Goal: Navigation & Orientation: Find specific page/section

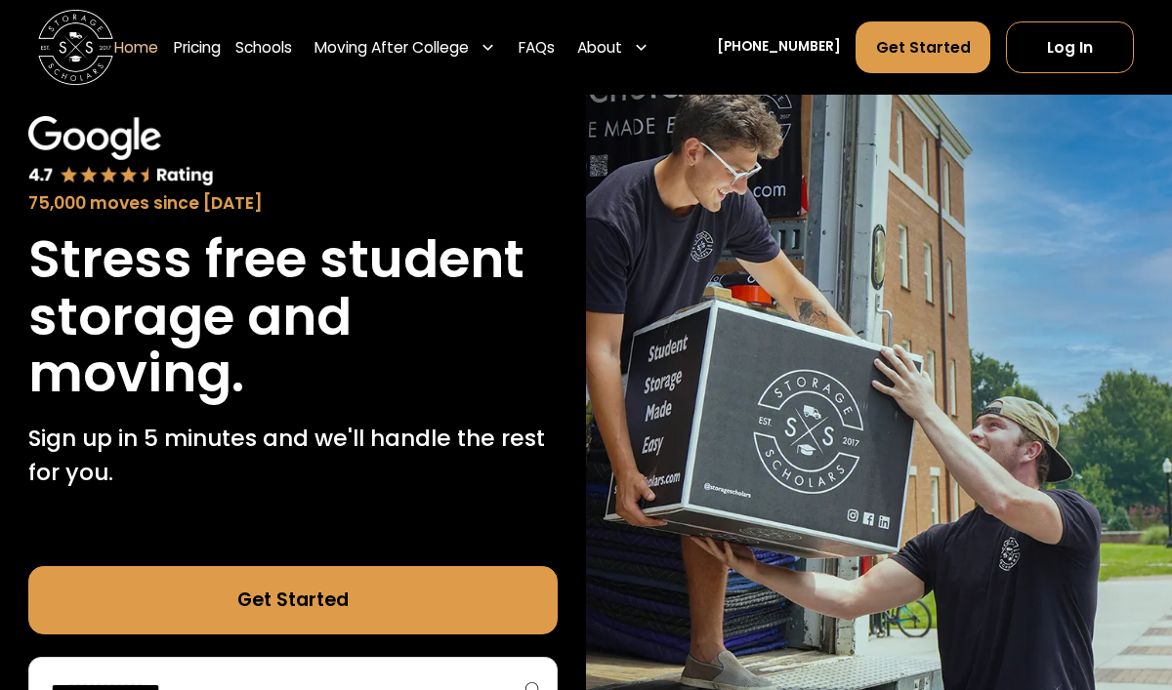
scroll to position [105, 0]
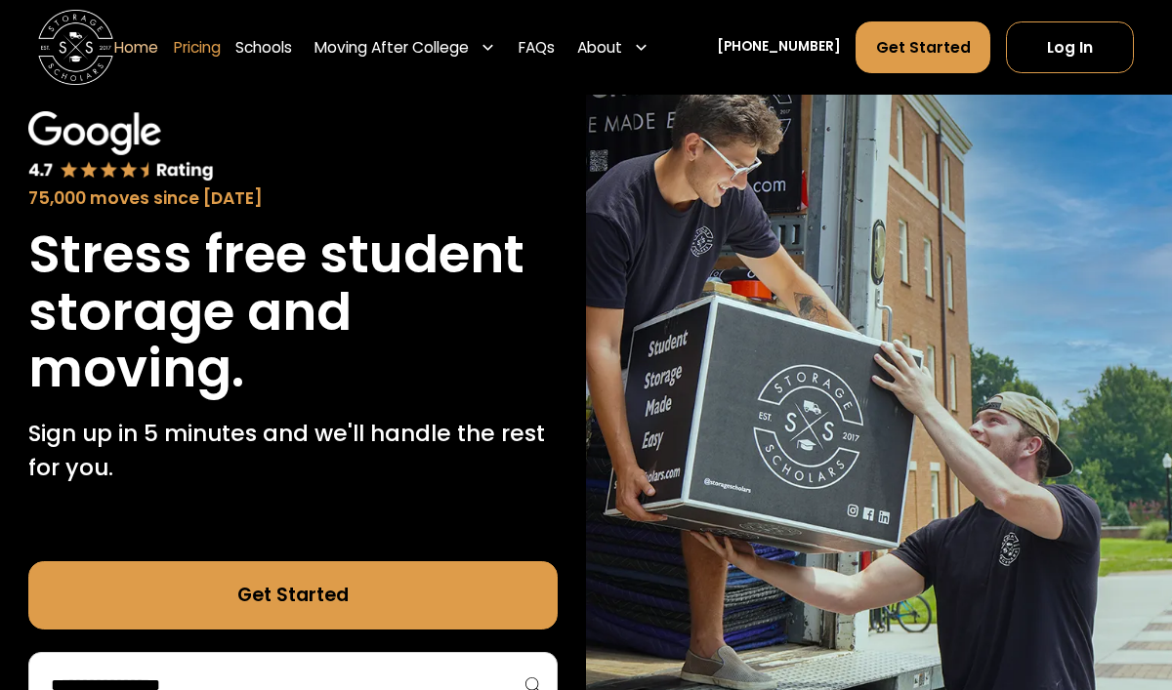
click at [221, 52] on link "Pricing" at bounding box center [197, 47] width 47 height 53
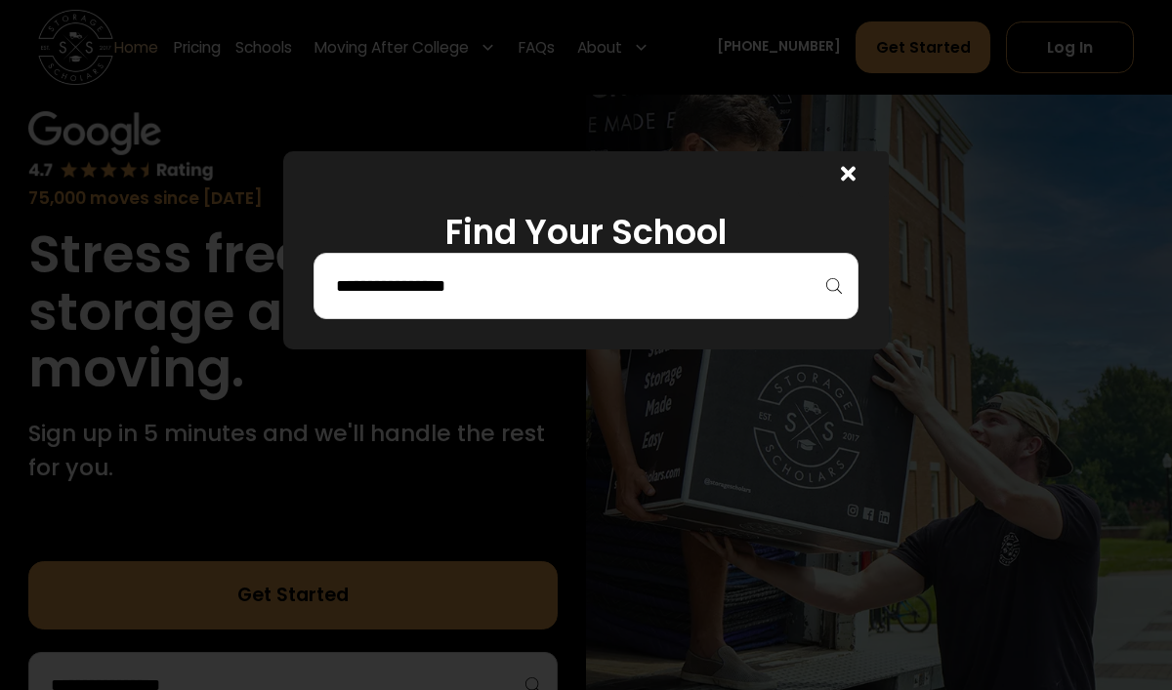
click at [519, 277] on input "search" at bounding box center [586, 286] width 504 height 33
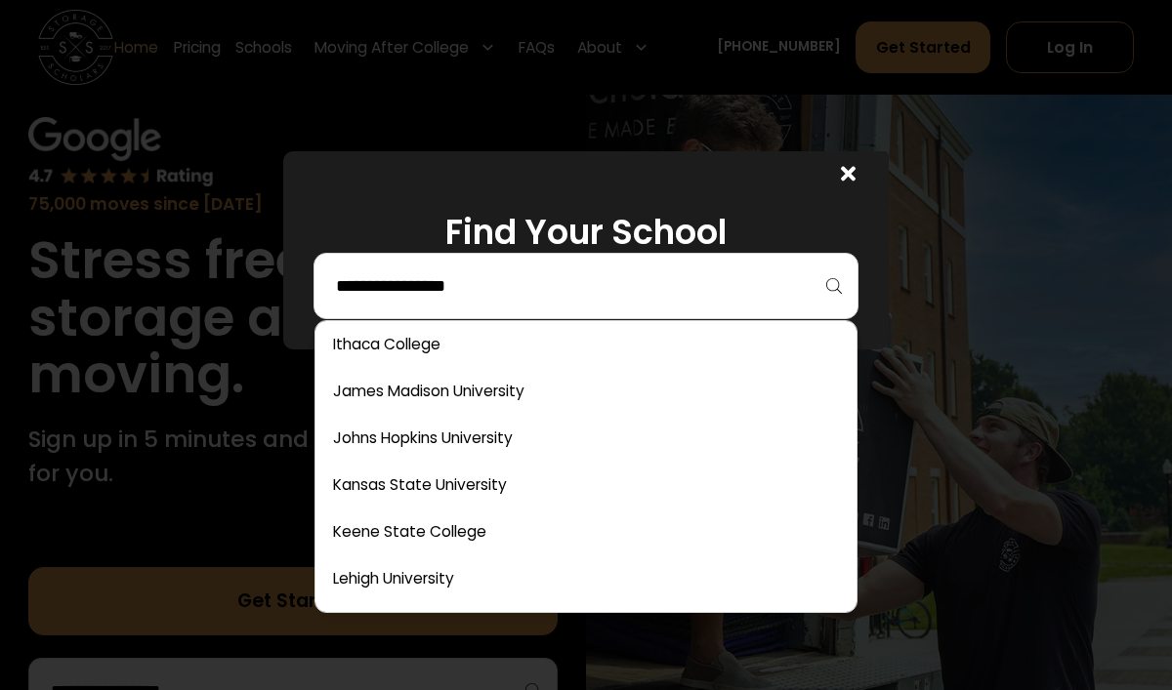
scroll to position [4090, 0]
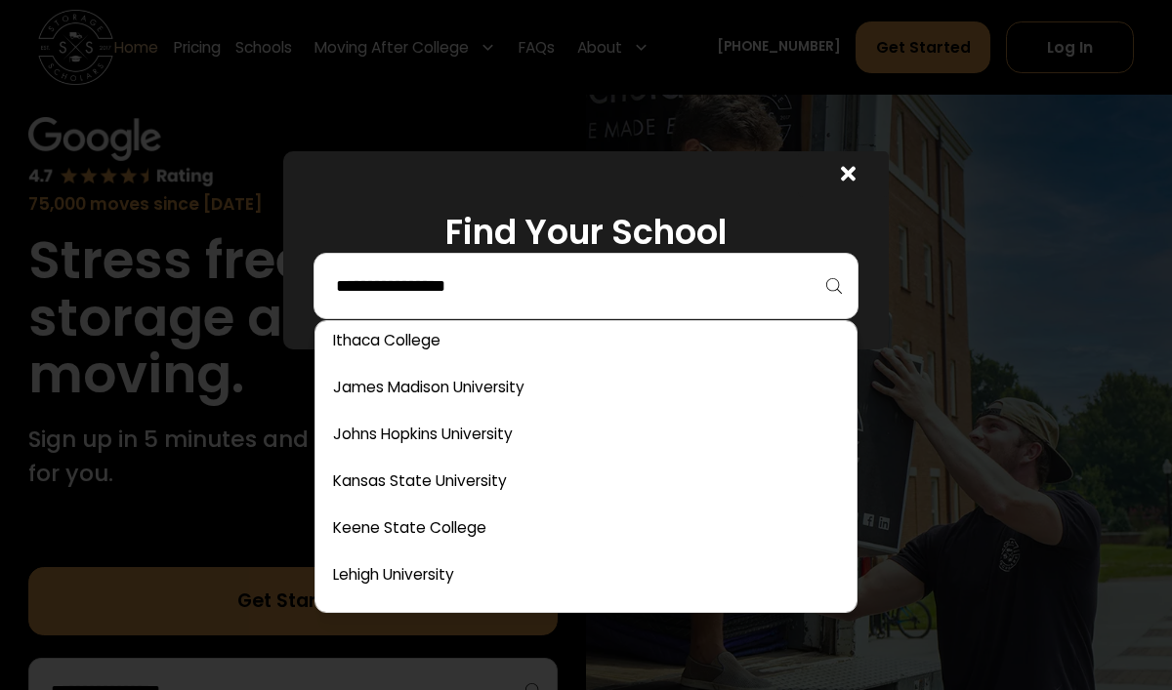
click at [854, 168] on icon at bounding box center [848, 173] width 15 height 15
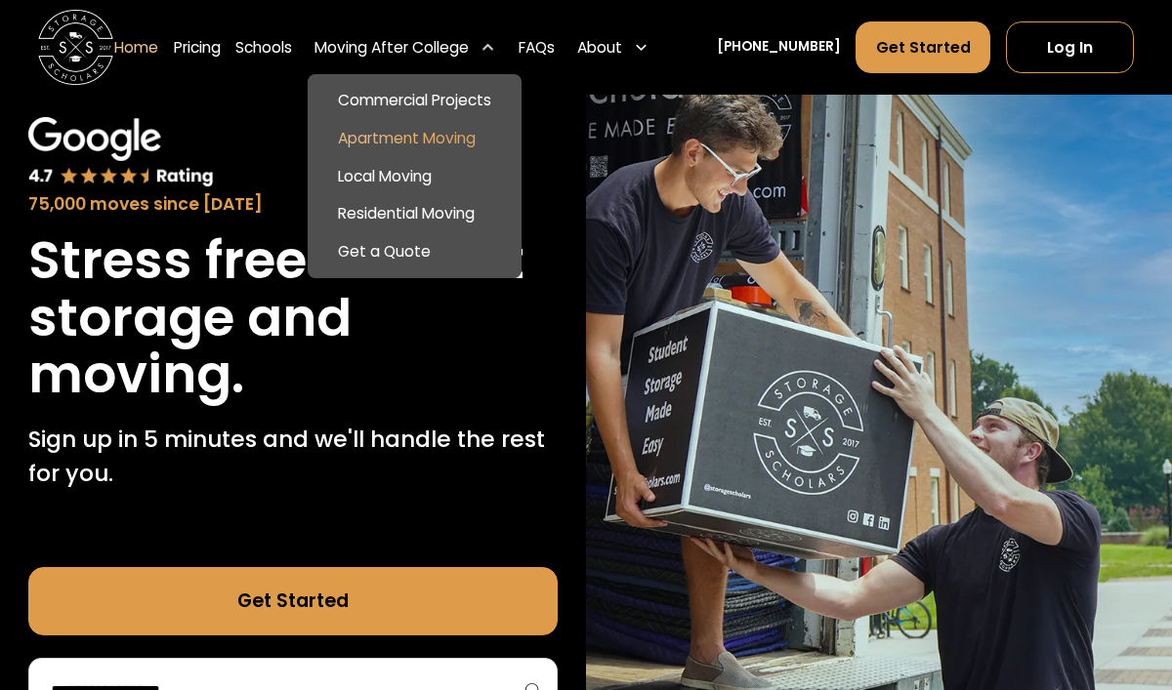
click at [382, 134] on link "Apartment Moving" at bounding box center [413, 138] width 199 height 38
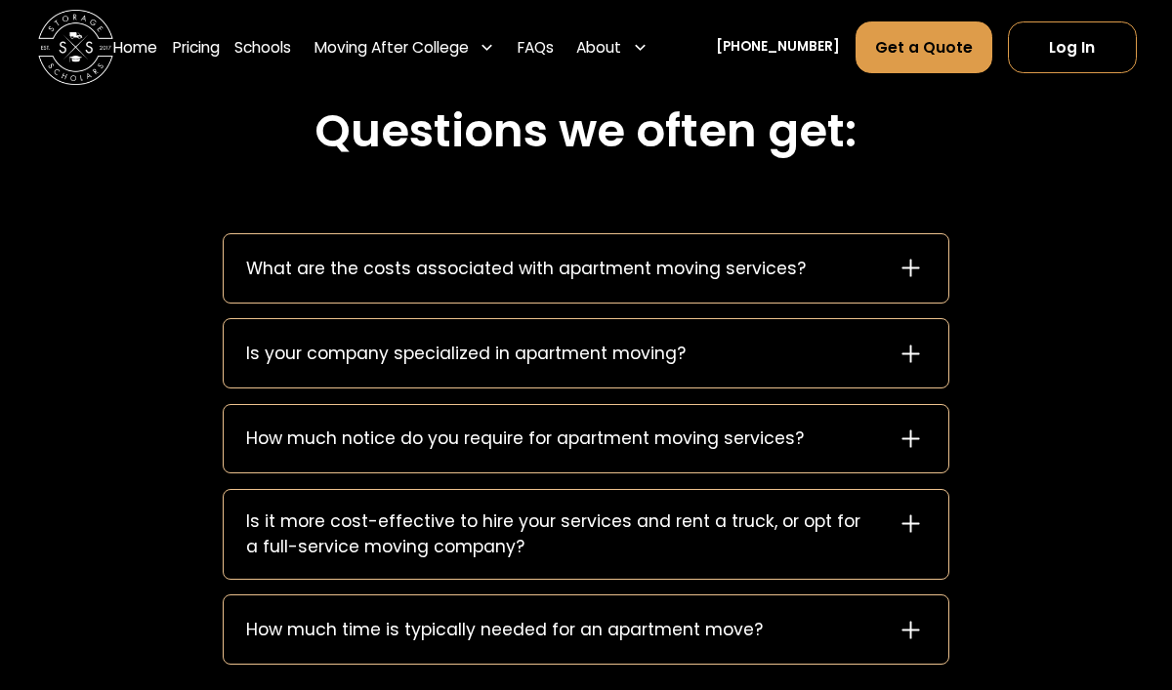
scroll to position [2195, 0]
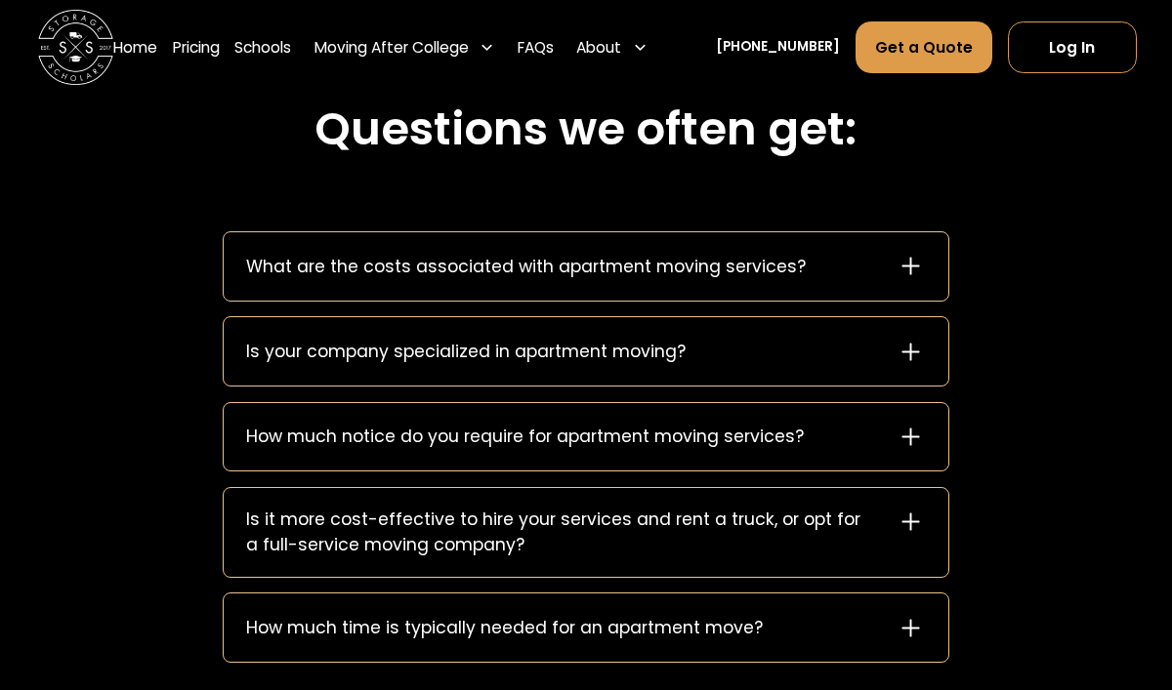
click at [919, 262] on icon at bounding box center [911, 266] width 30 height 30
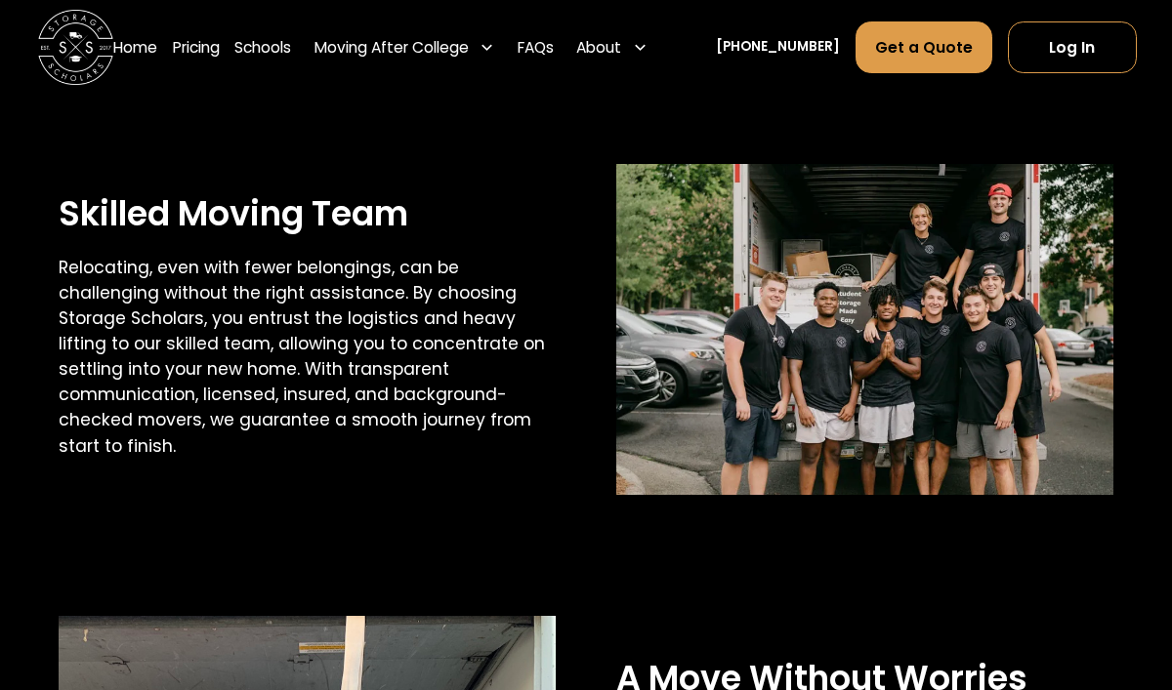
scroll to position [1119, 0]
